Goal: Task Accomplishment & Management: Use online tool/utility

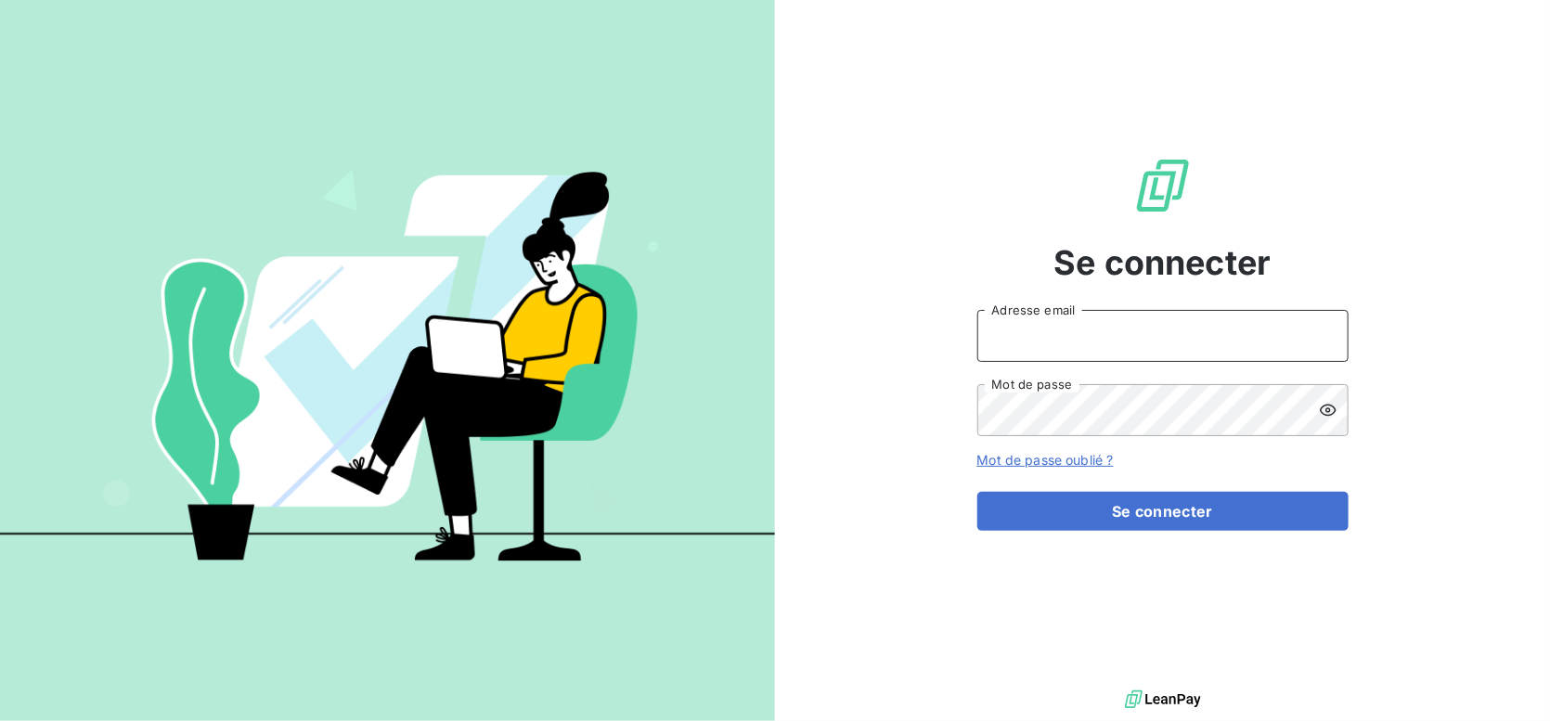
click at [1130, 319] on input "Adresse email" at bounding box center [1162, 336] width 371 height 52
type input "[PERSON_NAME][EMAIL_ADDRESS][PERSON_NAME][DOMAIN_NAME]"
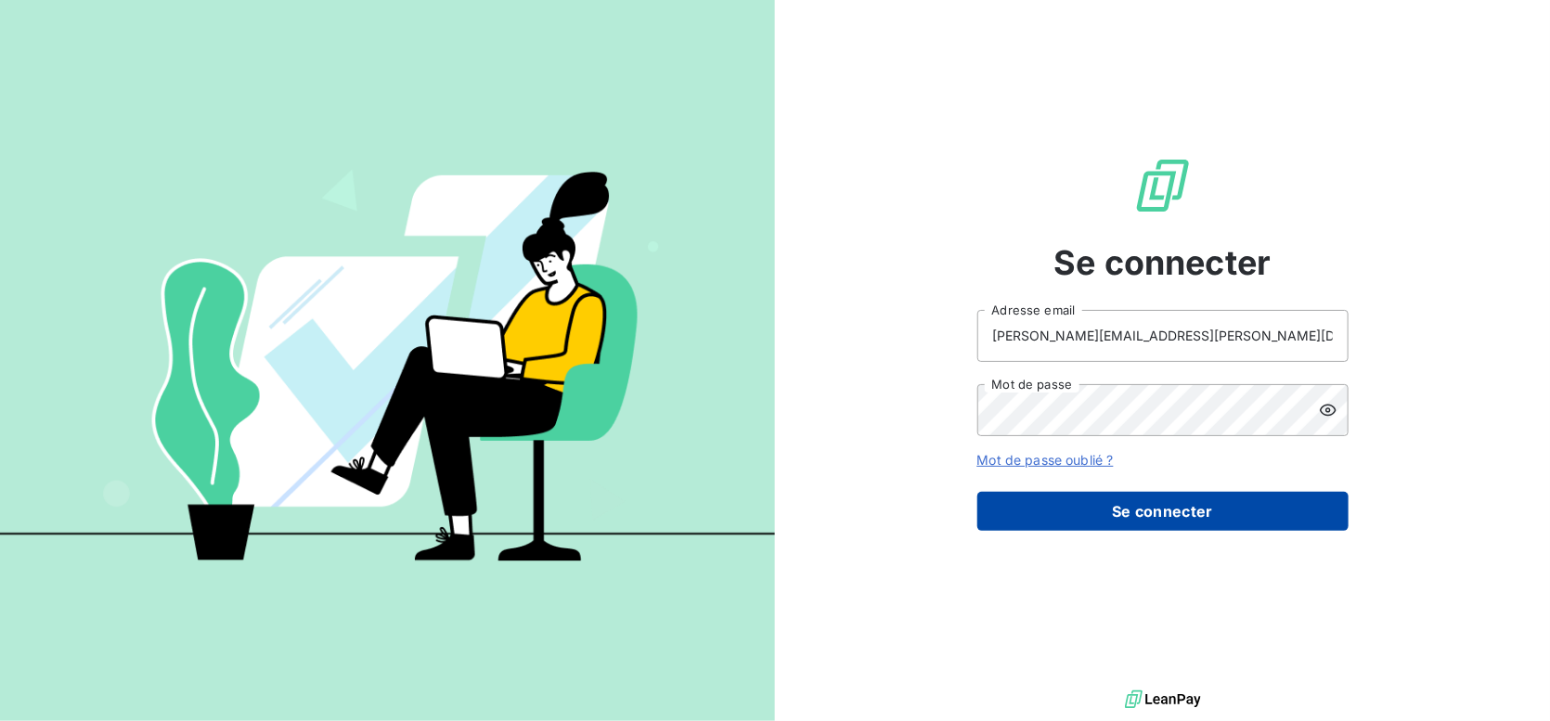
click at [1207, 509] on button "Se connecter" at bounding box center [1162, 511] width 371 height 39
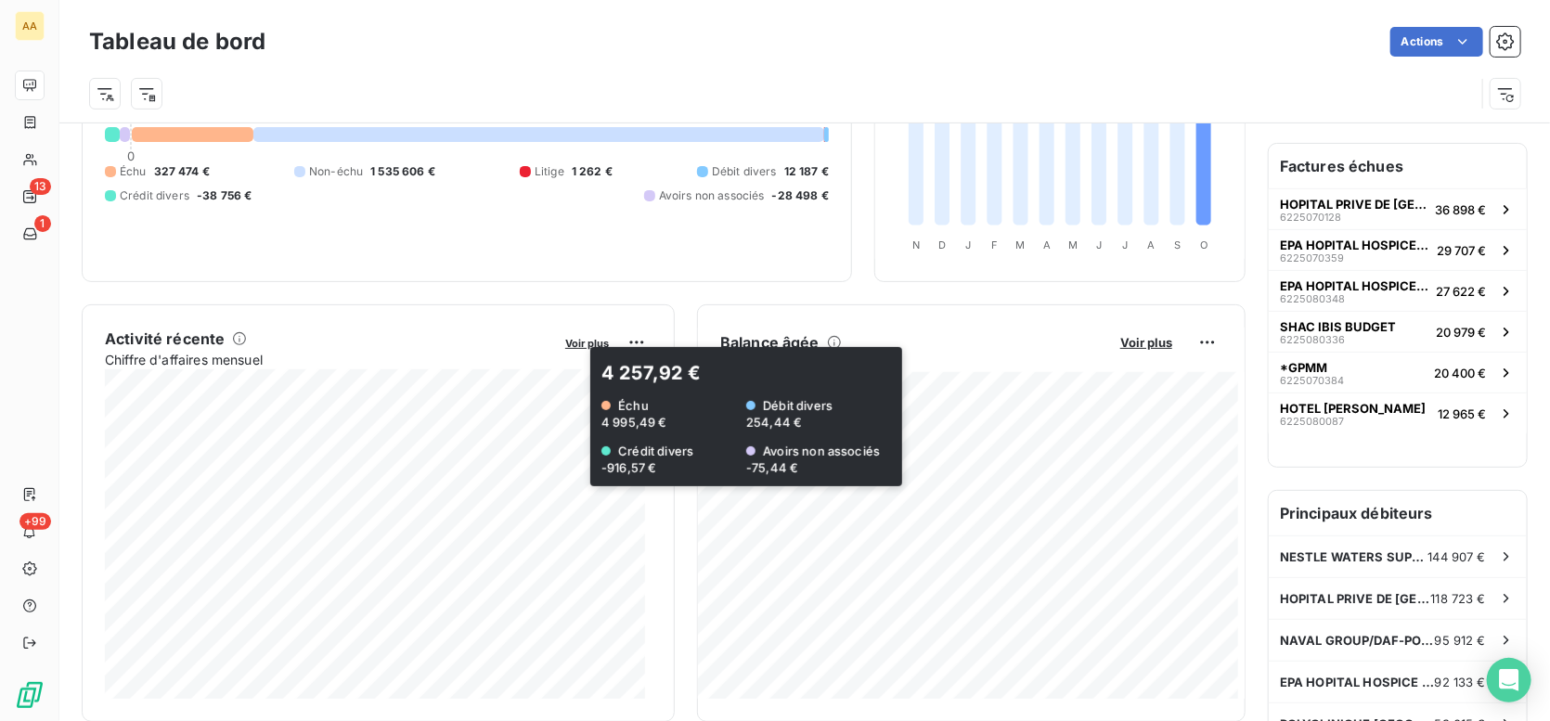
scroll to position [186, 0]
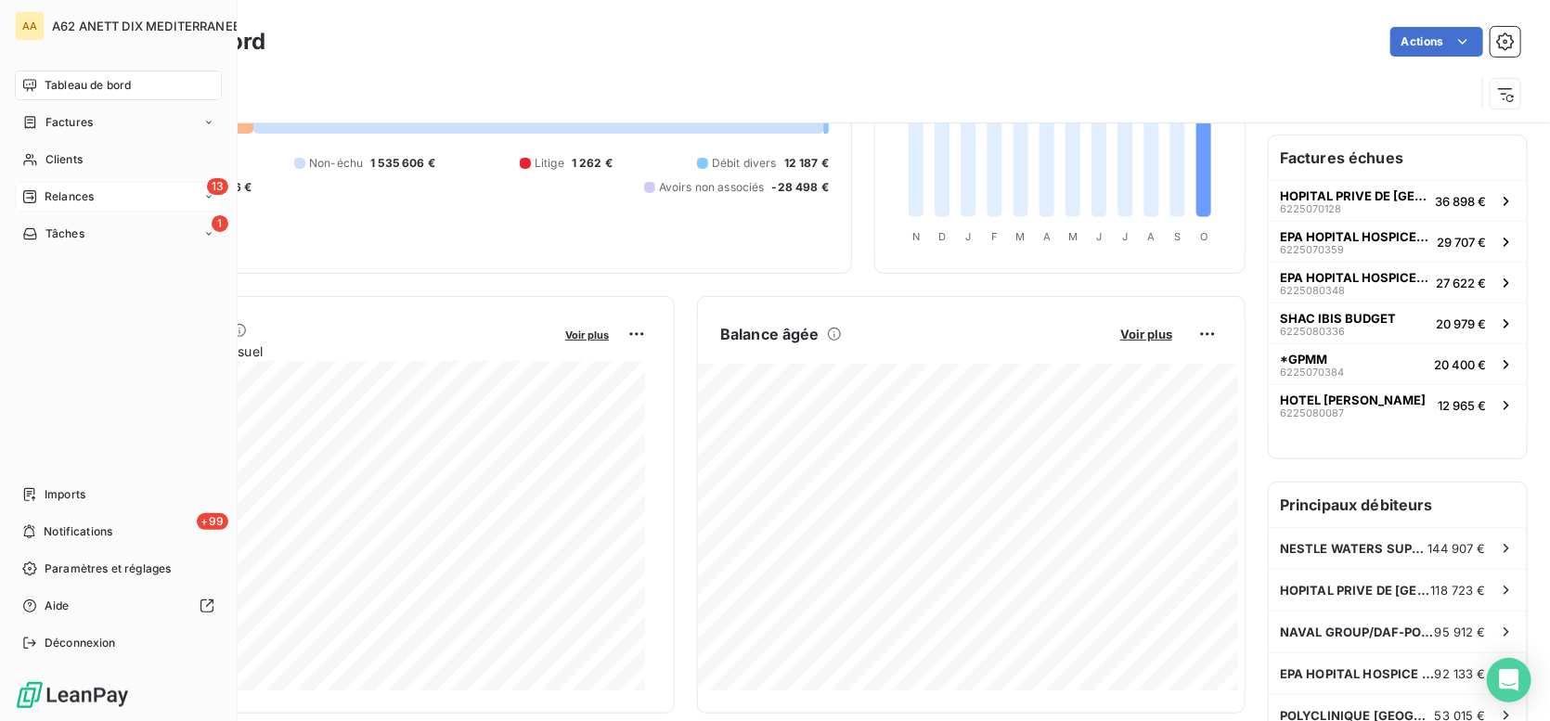
click at [28, 190] on icon at bounding box center [29, 196] width 13 height 13
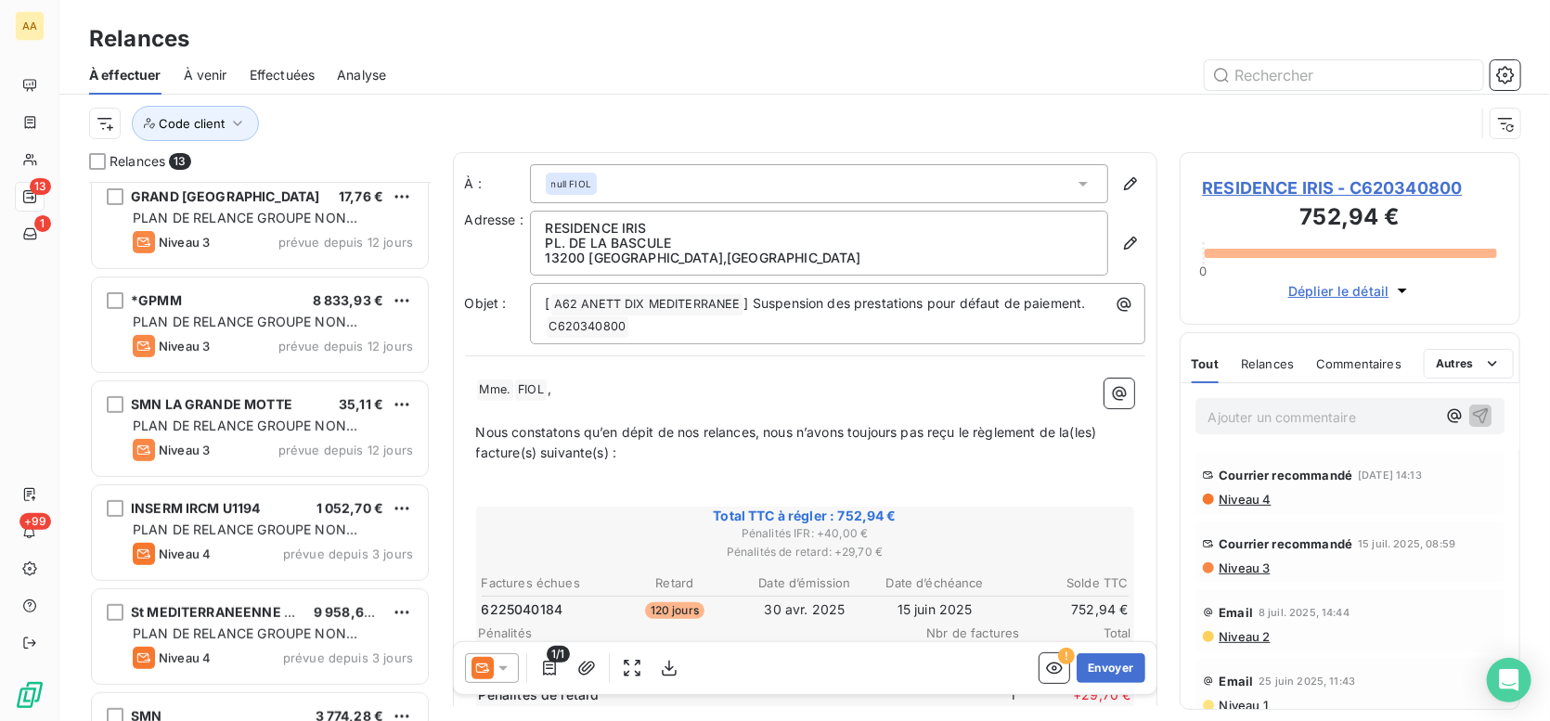
scroll to position [371, 0]
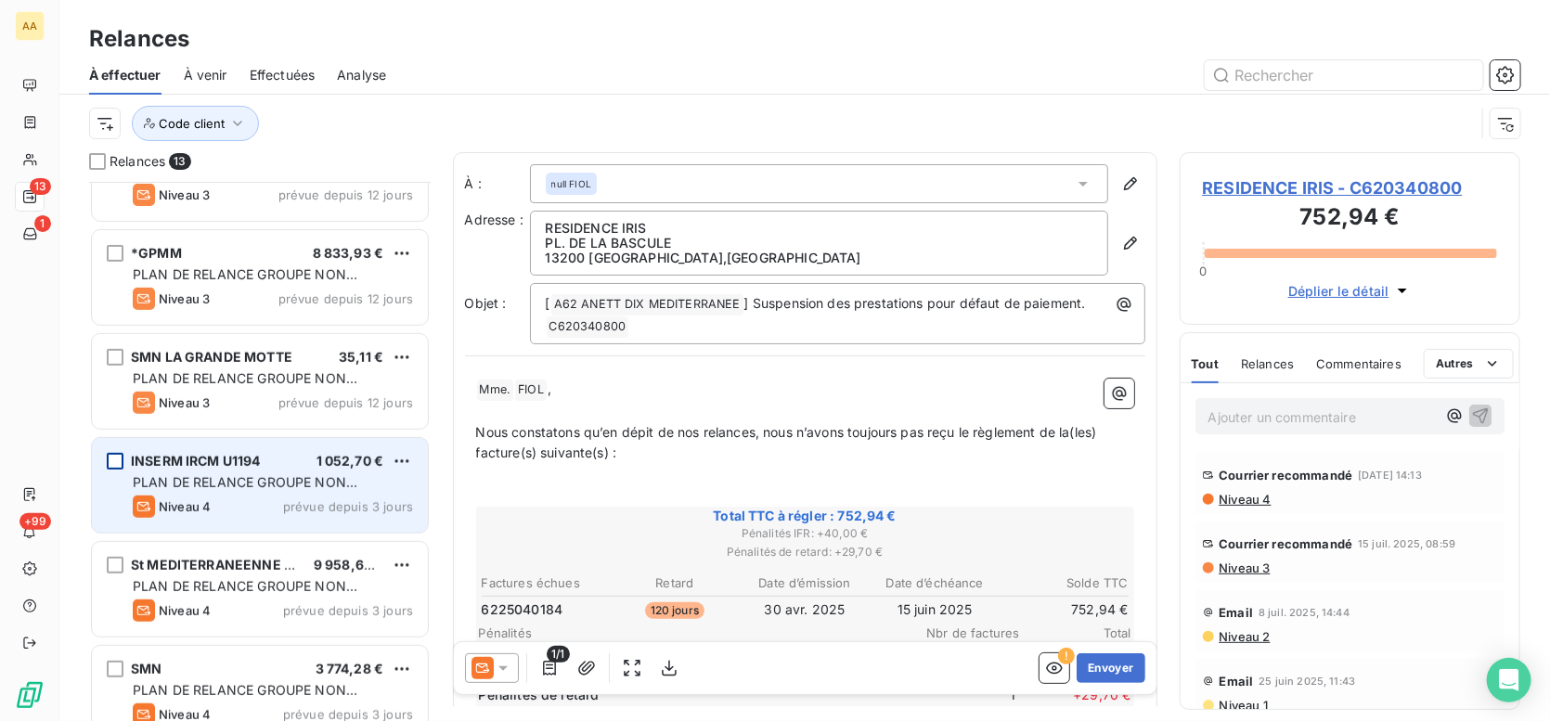
click at [108, 463] on div "grid" at bounding box center [115, 461] width 17 height 17
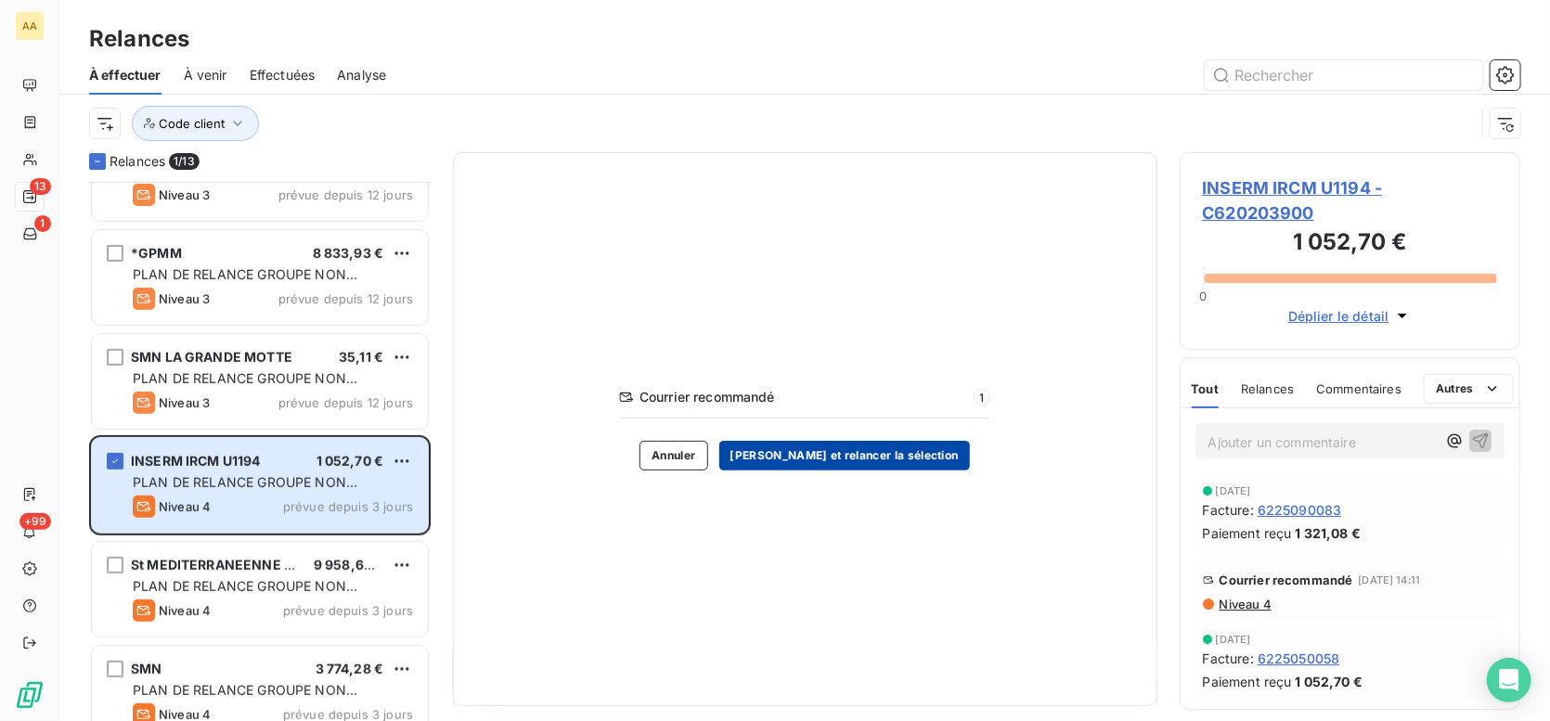
click at [884, 460] on button "[PERSON_NAME] et relancer la sélection" at bounding box center [844, 456] width 251 height 30
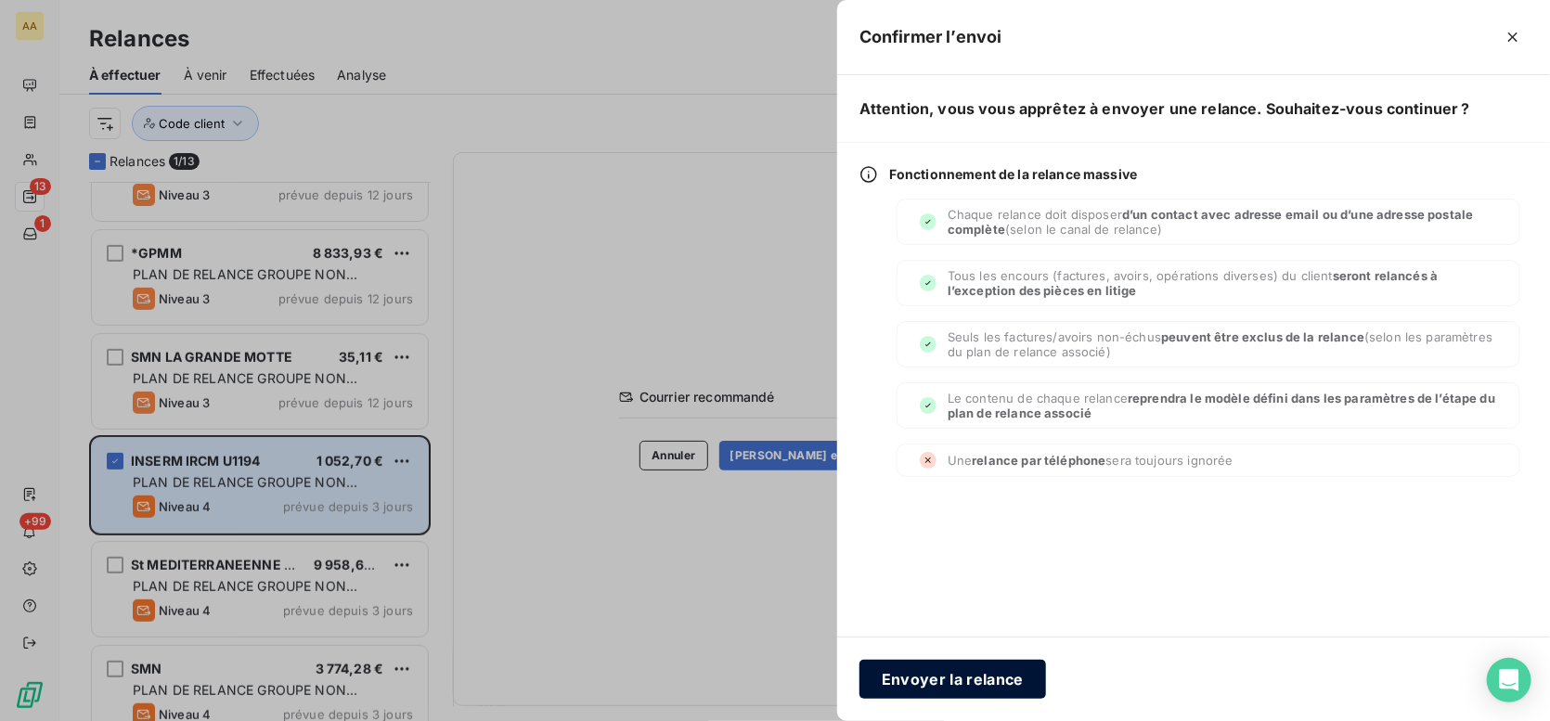
click at [948, 679] on button "Envoyer la relance" at bounding box center [952, 679] width 187 height 39
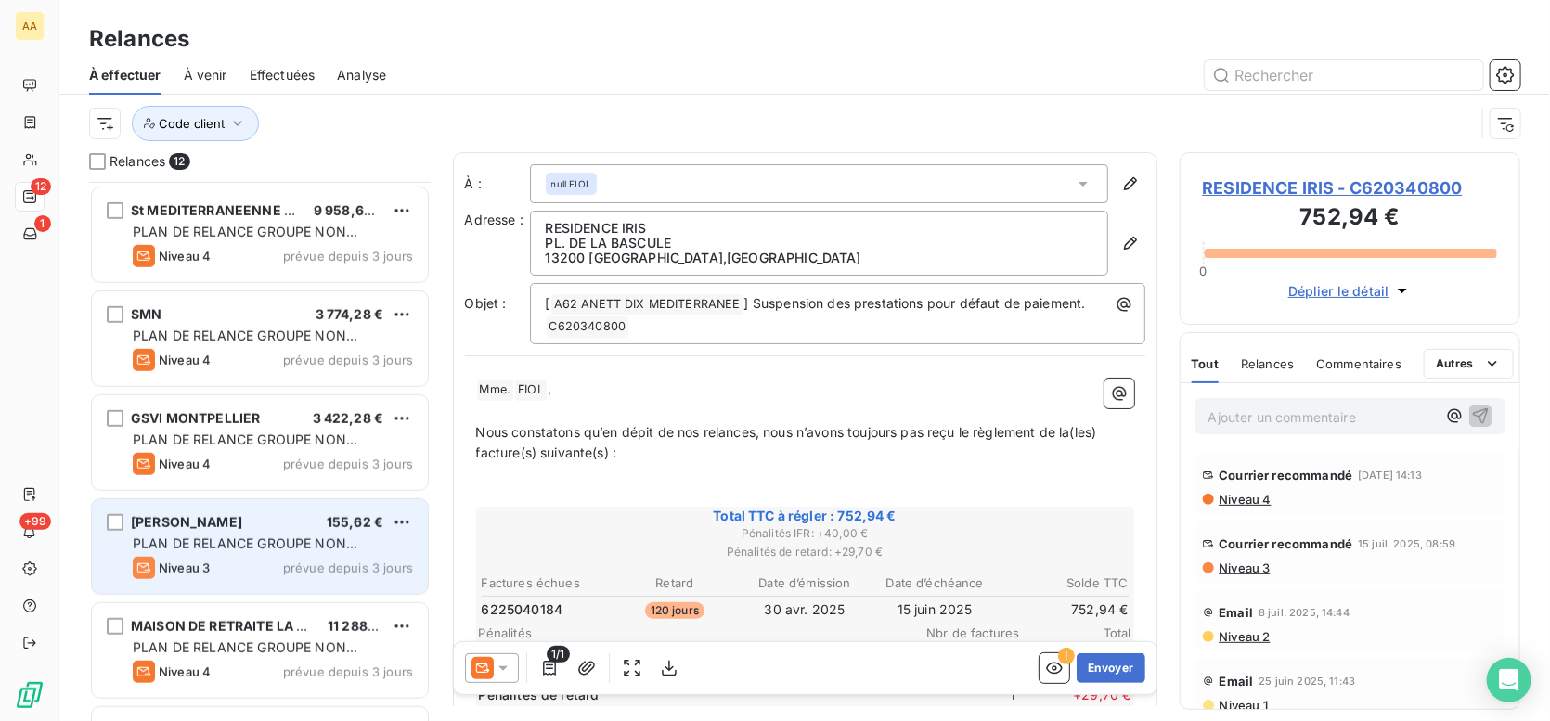
scroll to position [650, 0]
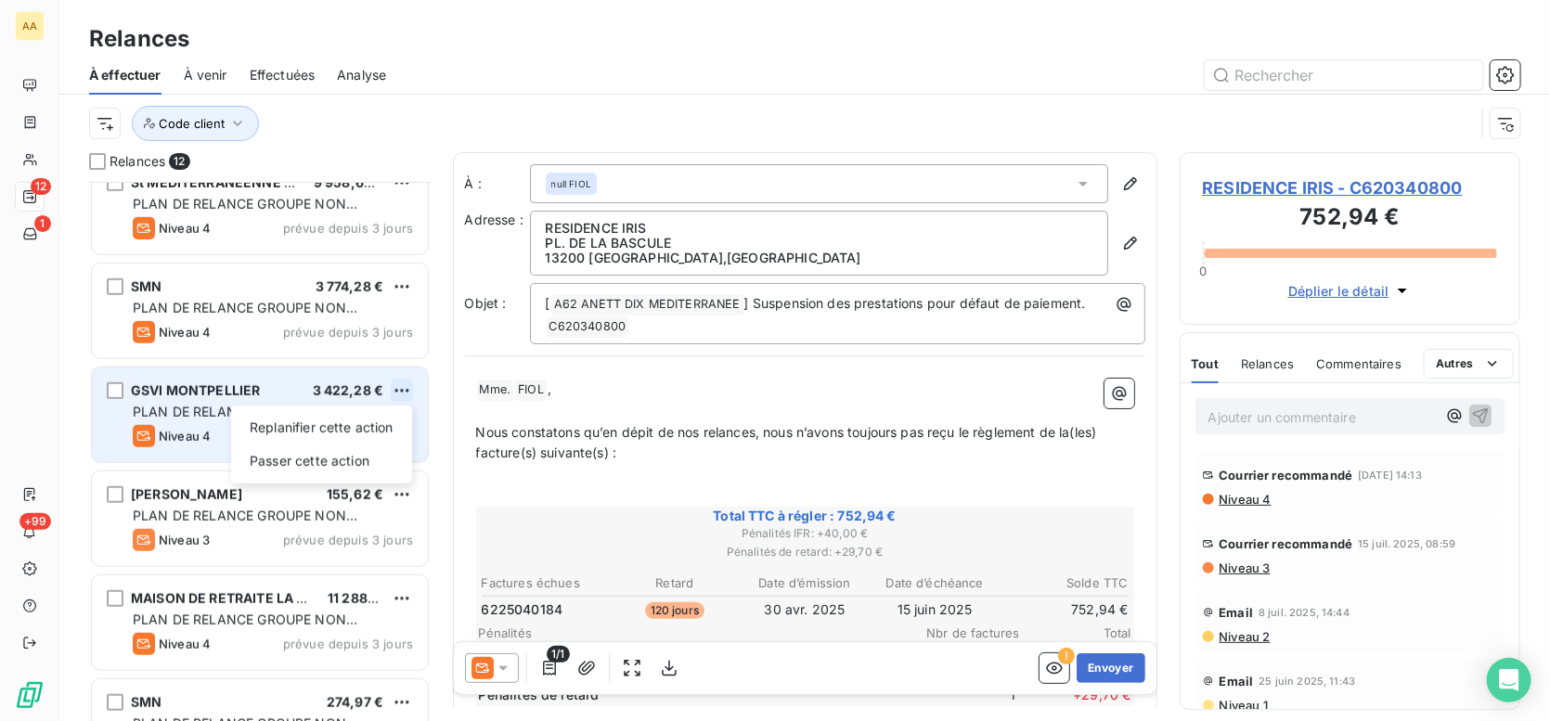
click at [406, 391] on html "AA 12 1 +99 Relances À effectuer À venir Effectuées Analyse Code client Relance…" at bounding box center [775, 360] width 1550 height 721
click at [365, 463] on div "Passer cette action" at bounding box center [321, 461] width 166 height 30
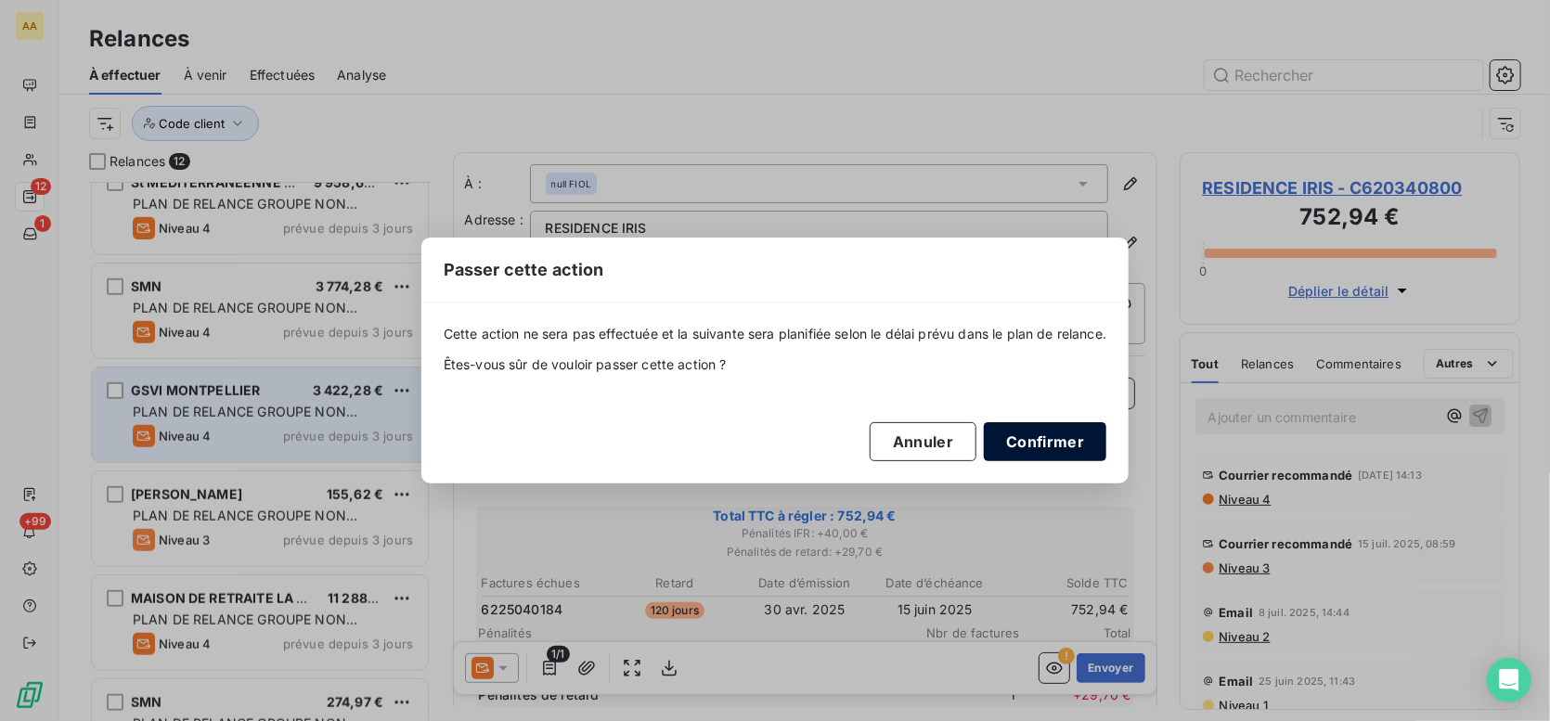
click at [1061, 438] on button "Confirmer" at bounding box center [1045, 441] width 122 height 39
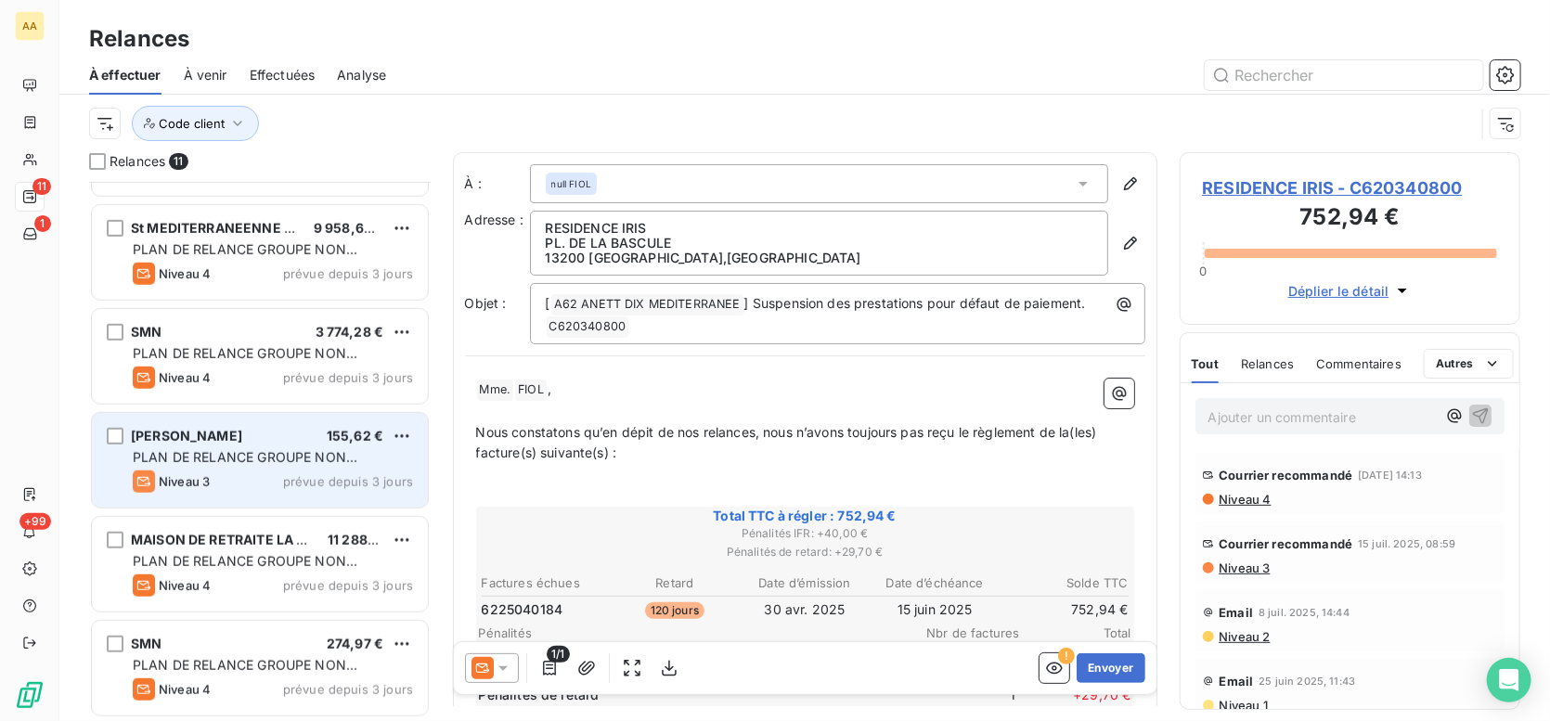
scroll to position [605, 0]
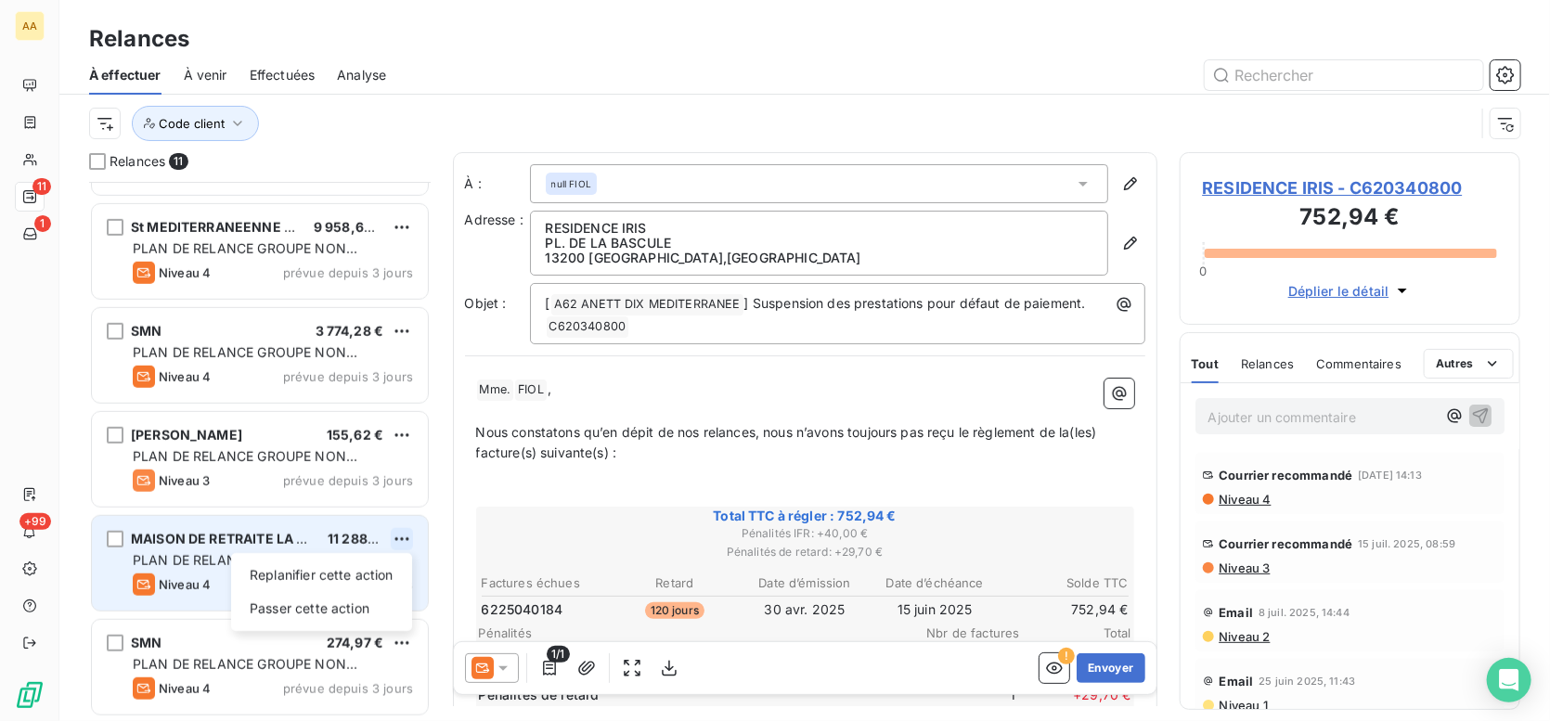
click at [405, 537] on html "AA 11 1 +99 Relances À effectuer À venir Effectuées Analyse Code client Relance…" at bounding box center [775, 360] width 1550 height 721
click at [342, 580] on div "Replanifier cette action" at bounding box center [321, 575] width 166 height 30
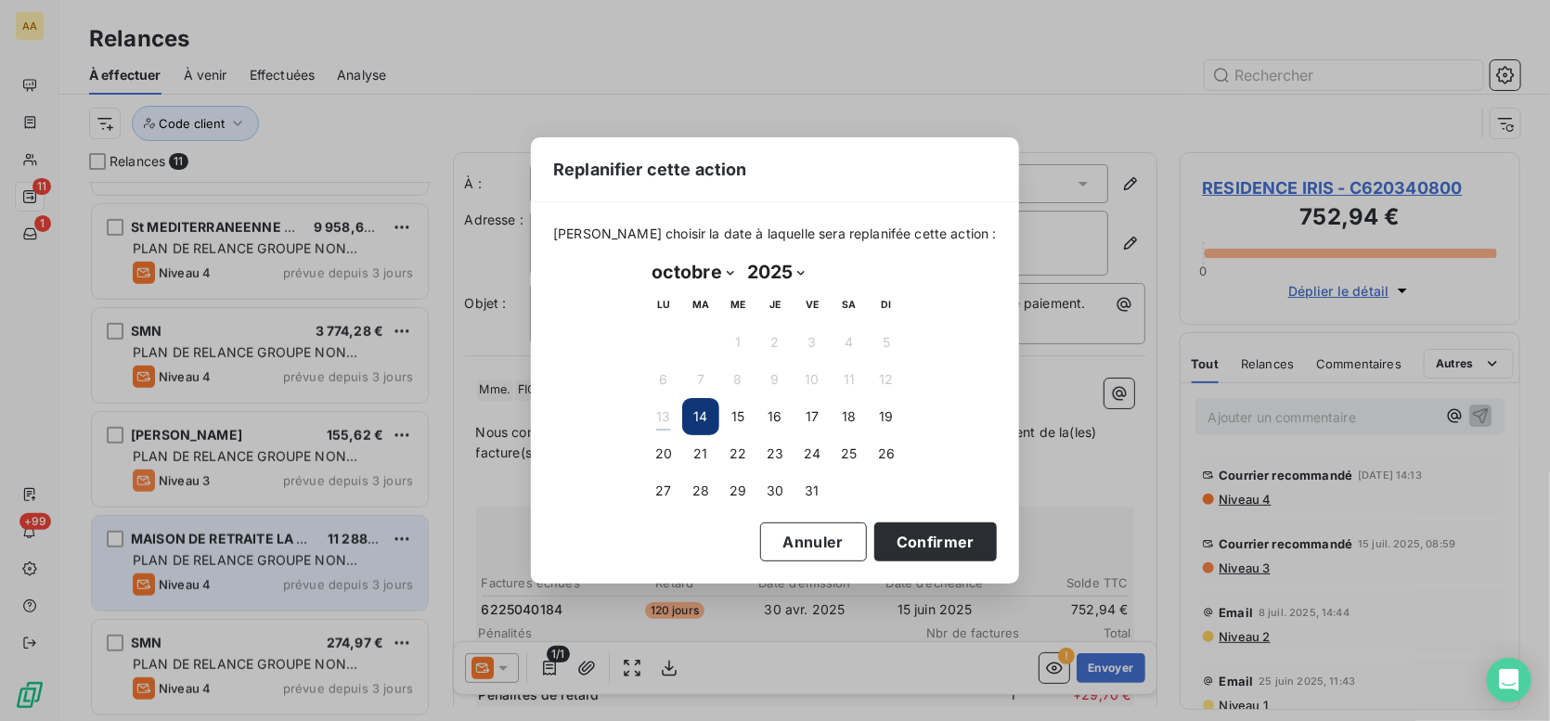
click at [724, 267] on select "janvier février mars avril mai juin juillet août septembre octobre novembre déc…" at bounding box center [693, 272] width 96 height 30
select select "10"
click at [645, 257] on select "janvier février mars avril mai juin juillet août septembre octobre novembre déc…" at bounding box center [693, 272] width 96 height 30
click at [662, 376] on button "3" at bounding box center [663, 379] width 37 height 37
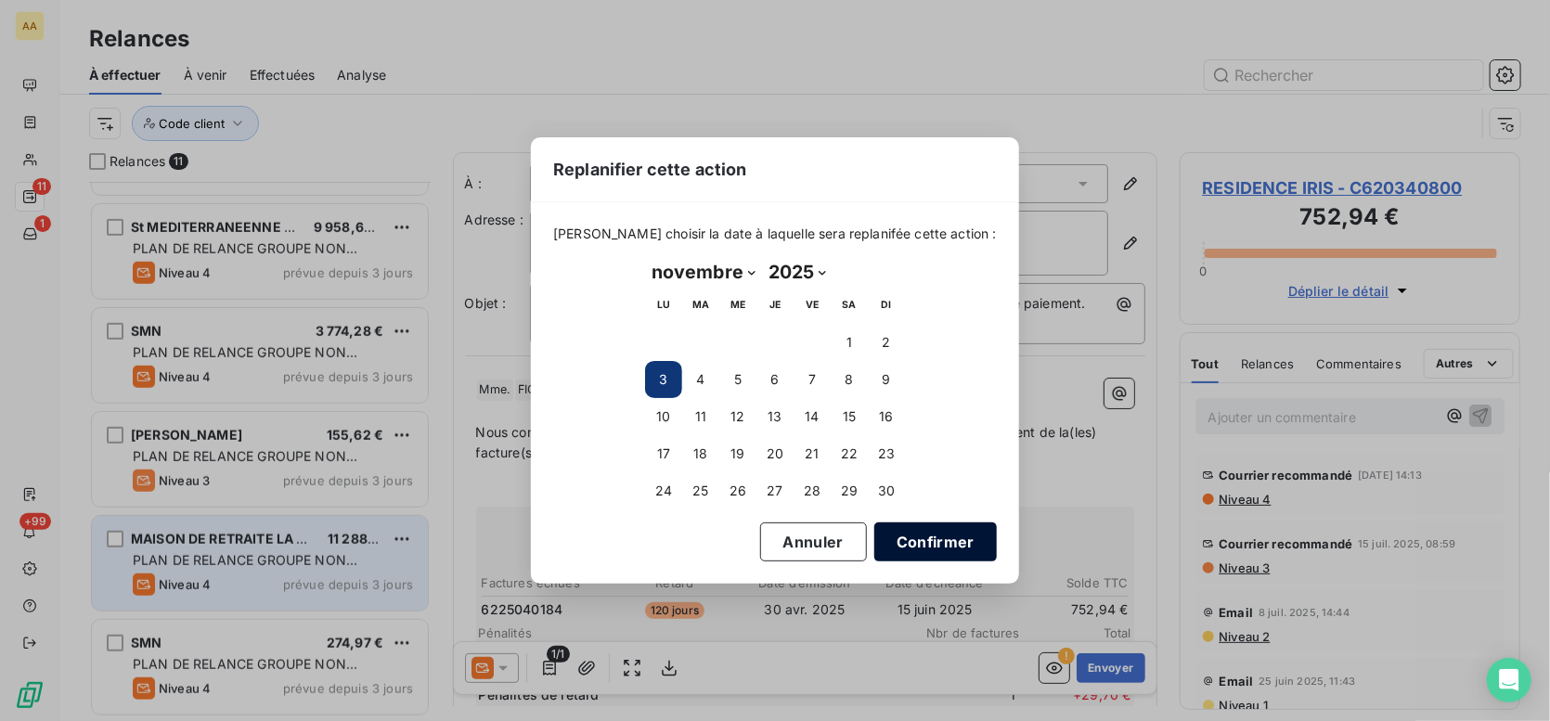
click at [886, 524] on button "Confirmer" at bounding box center [935, 541] width 122 height 39
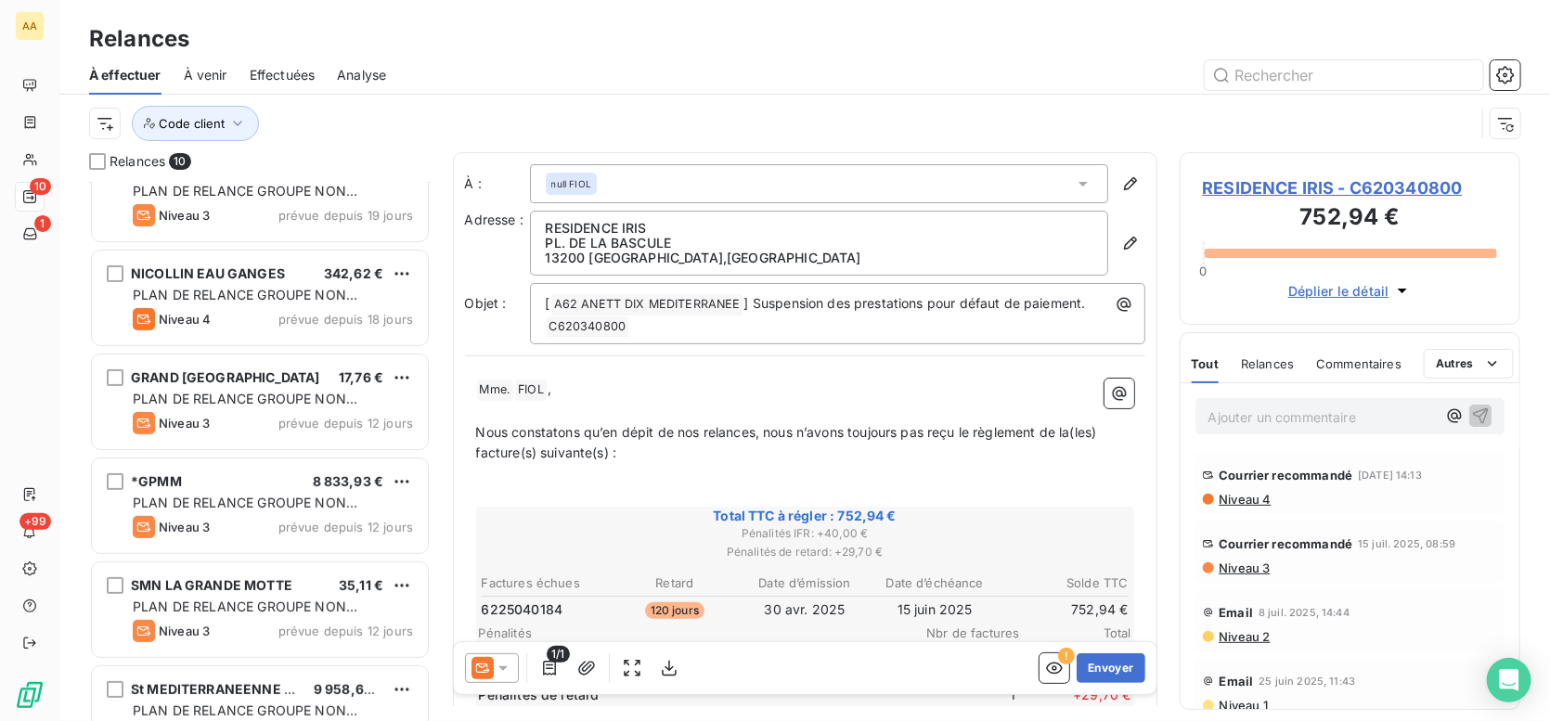
scroll to position [186, 0]
